Goal: Navigation & Orientation: Find specific page/section

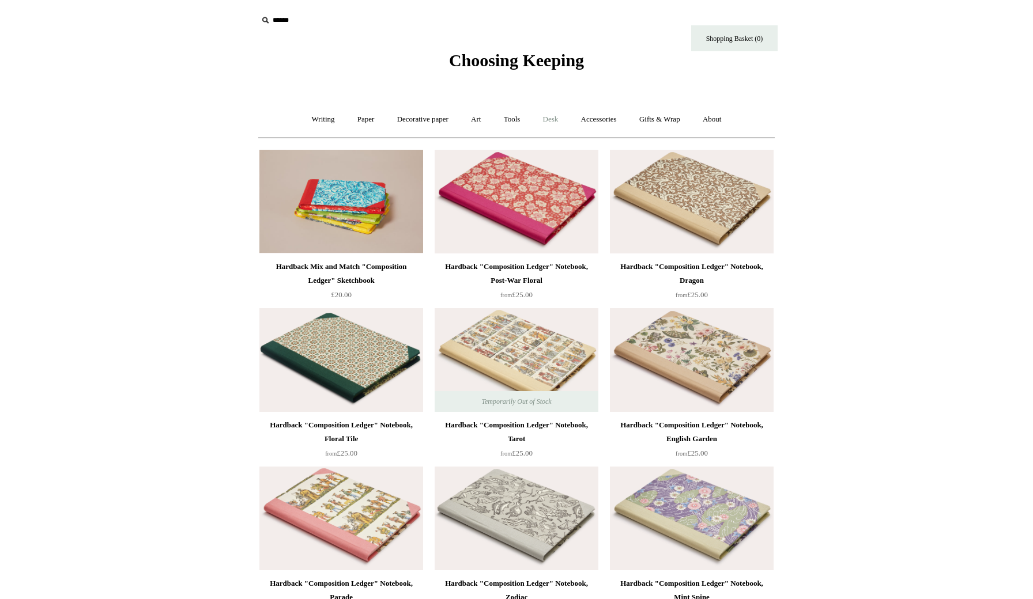
click at [556, 119] on link "Desk +" at bounding box center [551, 119] width 36 height 31
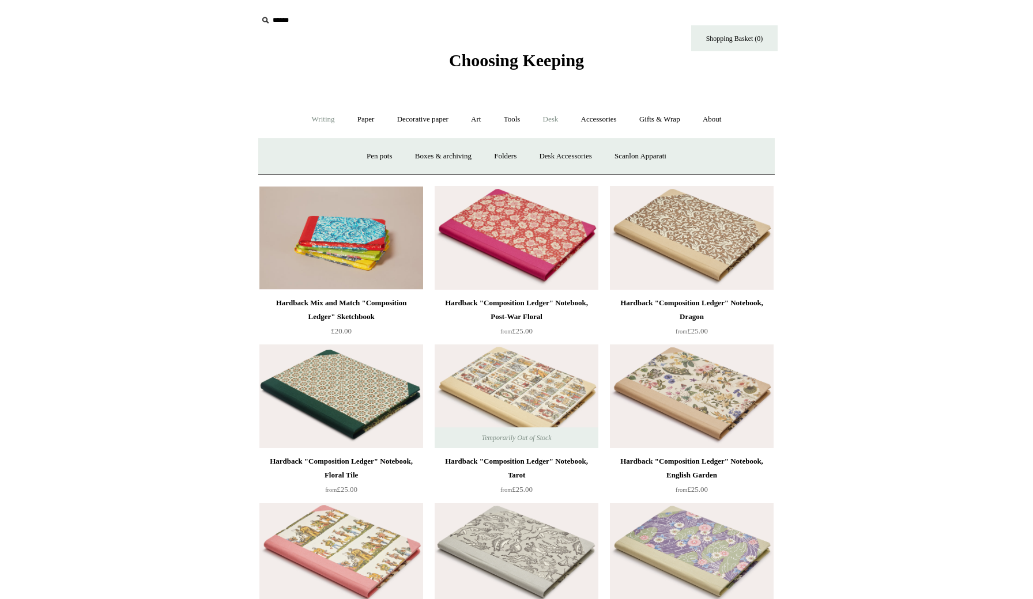
click at [316, 112] on link "Writing +" at bounding box center [323, 119] width 44 height 31
click at [360, 121] on link "Paper +" at bounding box center [366, 119] width 38 height 31
click at [403, 153] on link "📆 Dated Diaries 📆" at bounding box center [426, 156] width 84 height 31
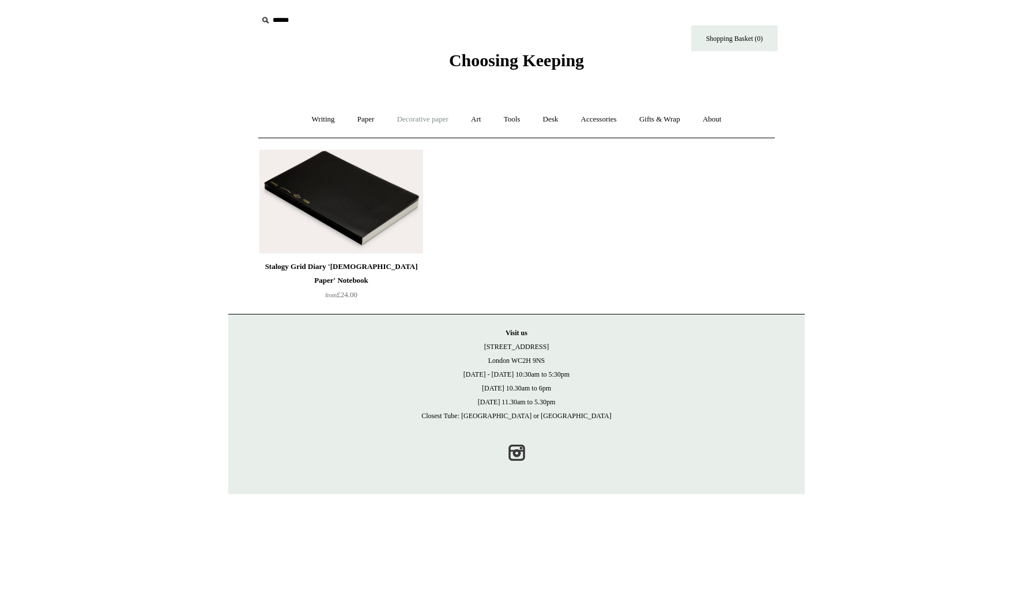
click at [406, 114] on link "Decorative paper +" at bounding box center [423, 119] width 72 height 31
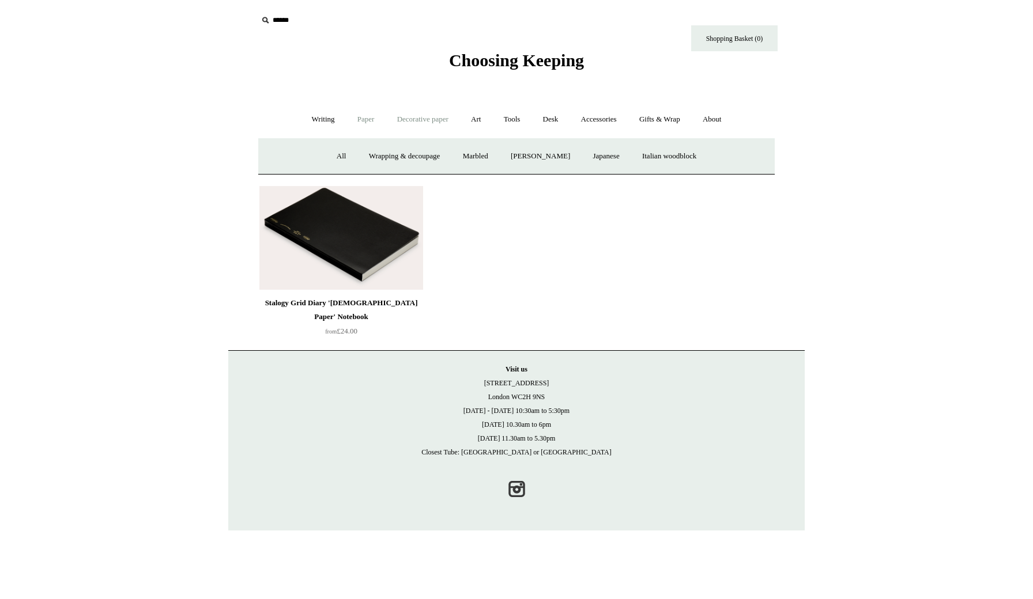
click at [360, 116] on link "Paper +" at bounding box center [366, 119] width 38 height 31
click at [669, 154] on link "Writing paper and envelopes +" at bounding box center [651, 156] width 107 height 31
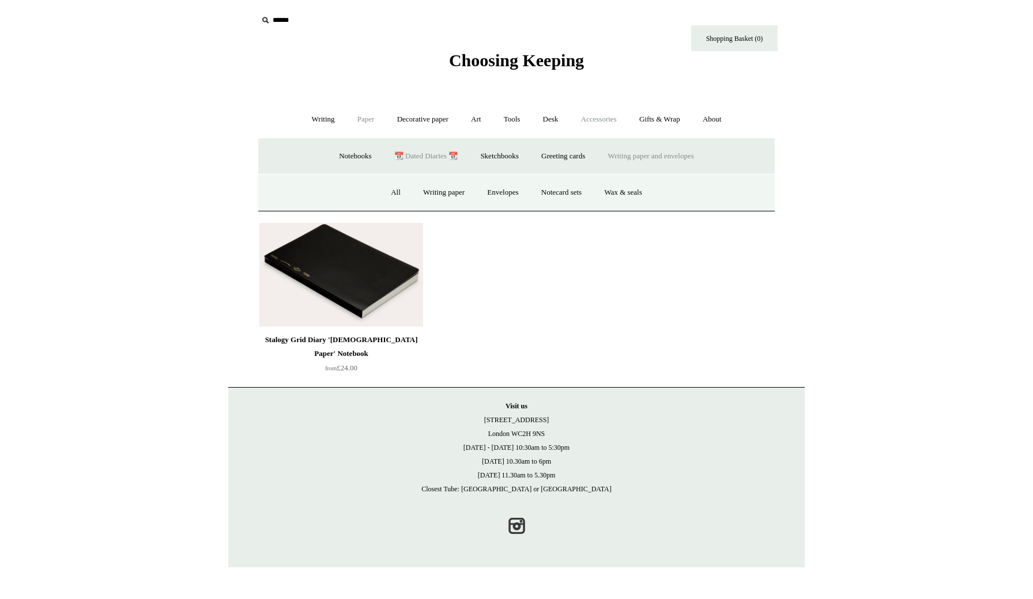
click at [598, 119] on link "Accessories +" at bounding box center [599, 119] width 56 height 31
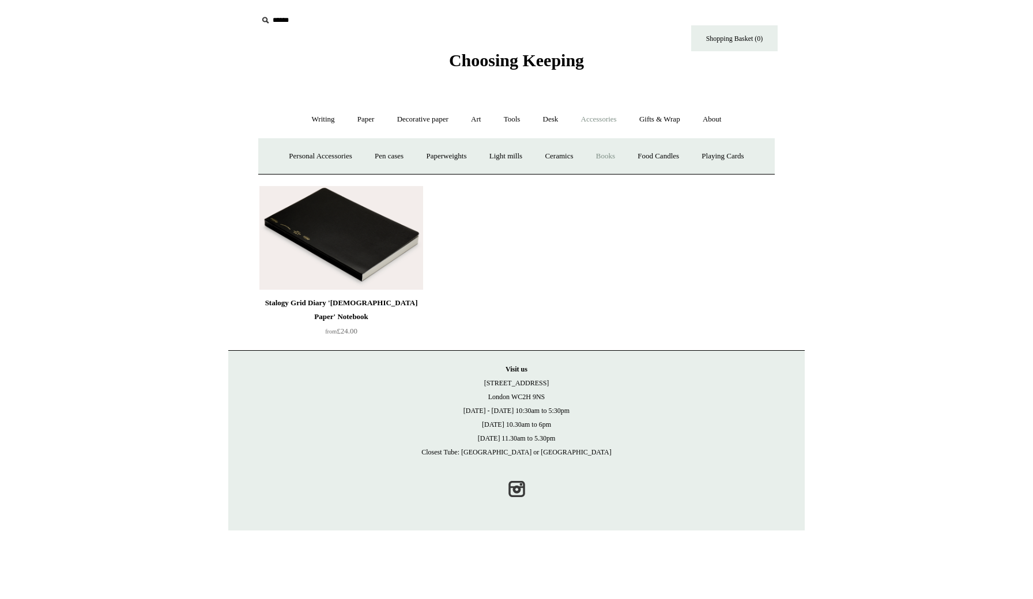
click at [616, 152] on link "Books" at bounding box center [606, 156] width 40 height 31
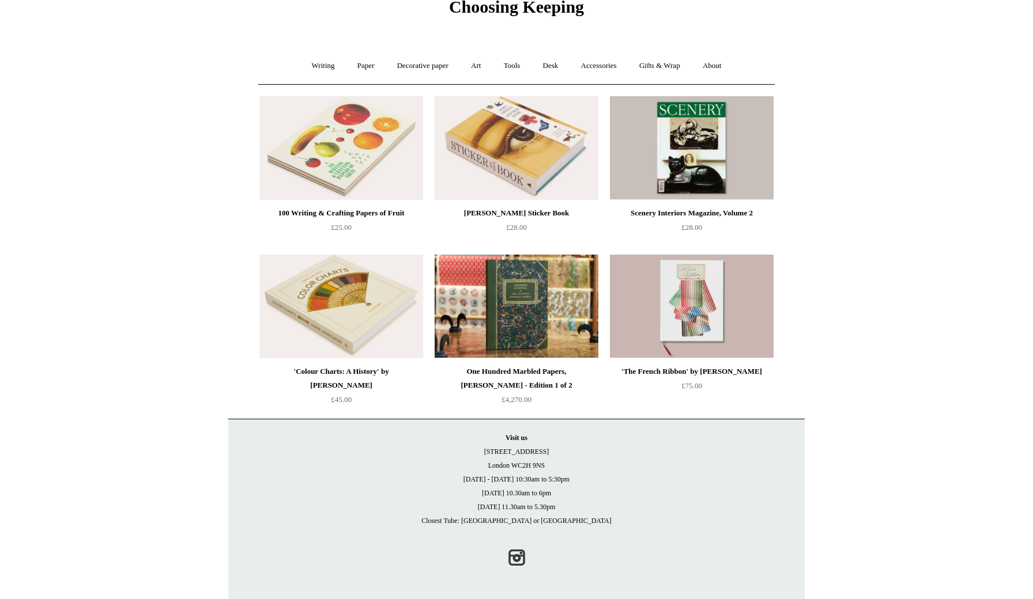
scroll to position [53, 0]
